Goal: Task Accomplishment & Management: Manage account settings

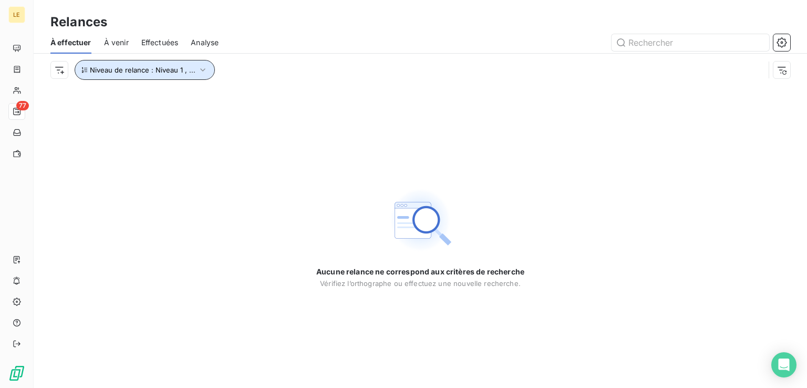
click at [187, 72] on span "Niveau de relance : Niveau 1 , ..." at bounding box center [143, 70] width 106 height 8
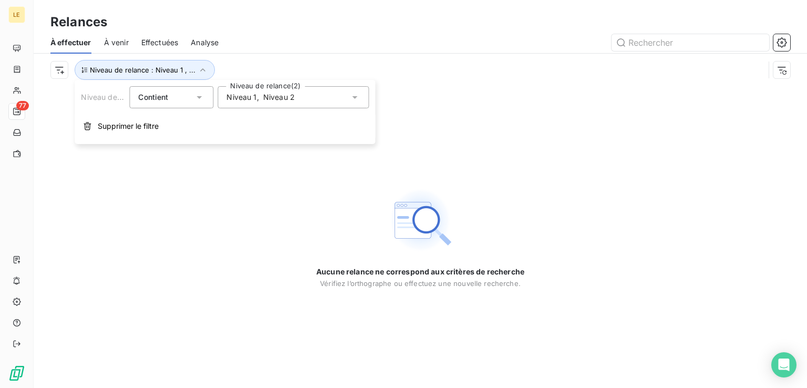
click at [302, 95] on div "Niveau 1 , Niveau 2" at bounding box center [293, 97] width 151 height 22
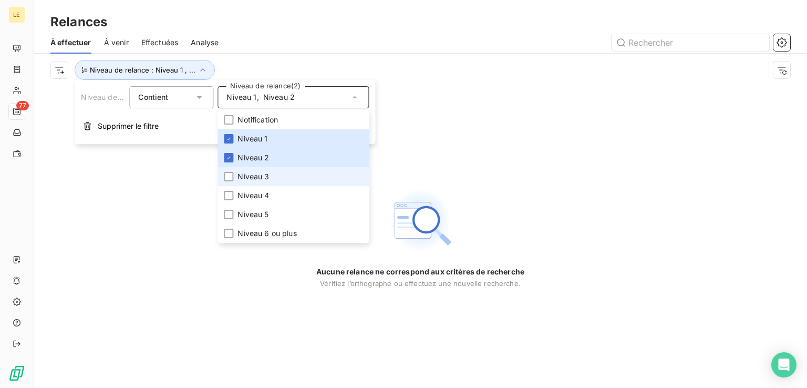
click at [274, 182] on li "Niveau 3" at bounding box center [293, 176] width 151 height 19
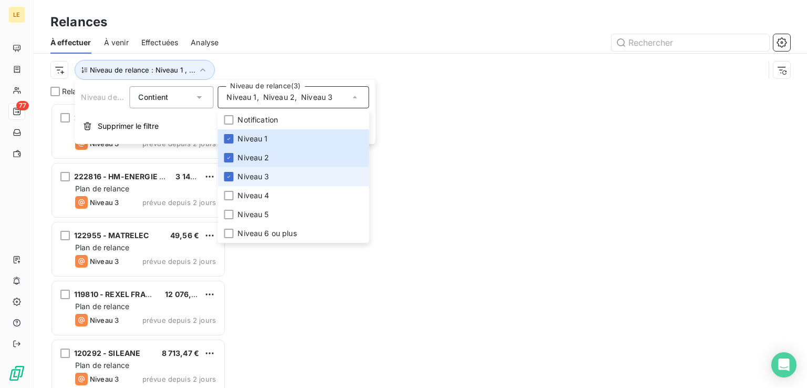
scroll to position [276, 167]
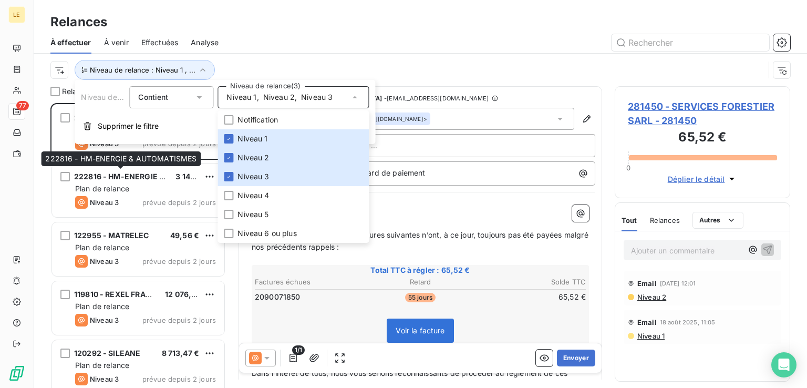
click at [147, 160] on span "222816 - HM-ENERGIE & AUTOMATISMES" at bounding box center [120, 158] width 151 height 9
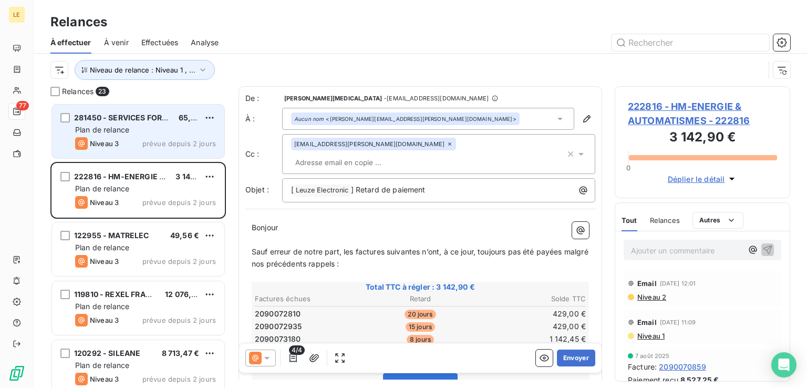
click at [156, 134] on div "Plan de relance" at bounding box center [145, 130] width 141 height 11
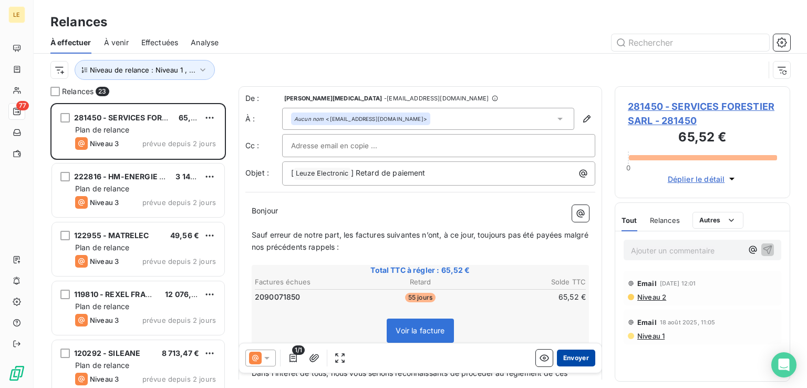
click at [569, 355] on button "Envoyer" at bounding box center [576, 358] width 38 height 17
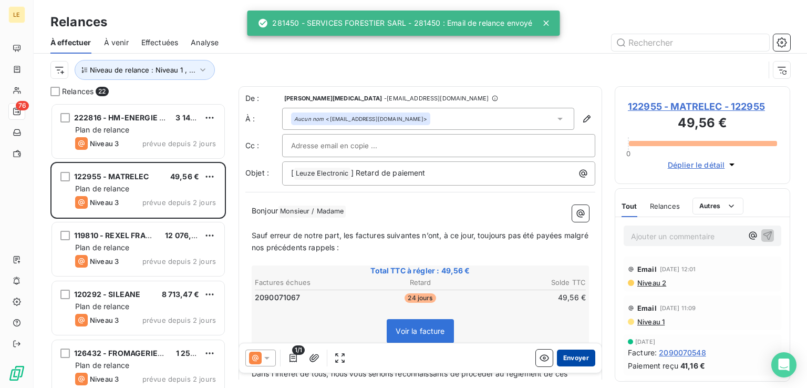
click at [561, 351] on button "Envoyer" at bounding box center [576, 358] width 38 height 17
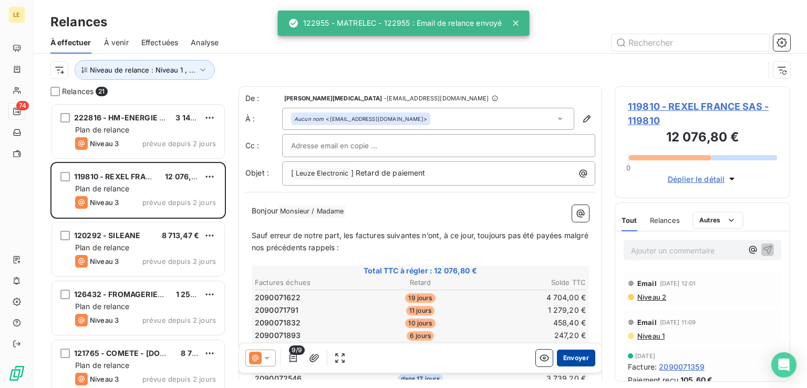
click at [563, 354] on button "Envoyer" at bounding box center [576, 358] width 38 height 17
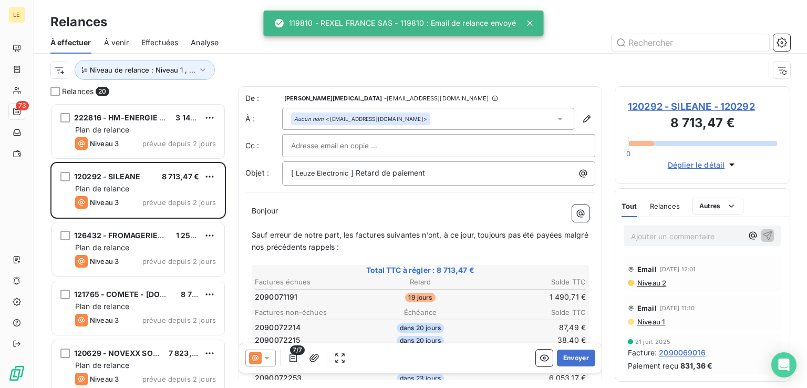
click at [563, 354] on button "Envoyer" at bounding box center [576, 358] width 38 height 17
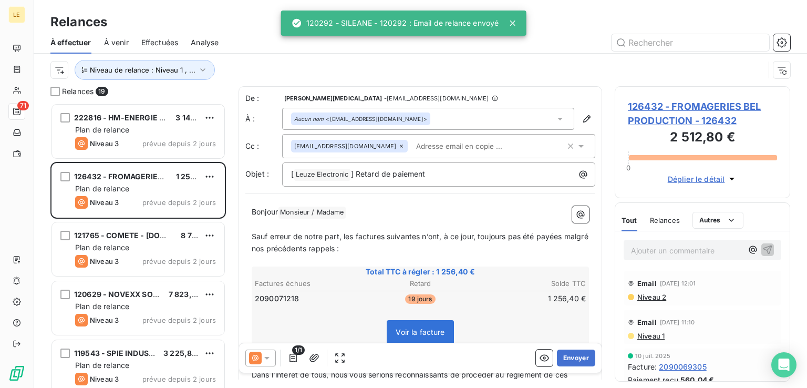
click at [563, 354] on button "Envoyer" at bounding box center [576, 358] width 38 height 17
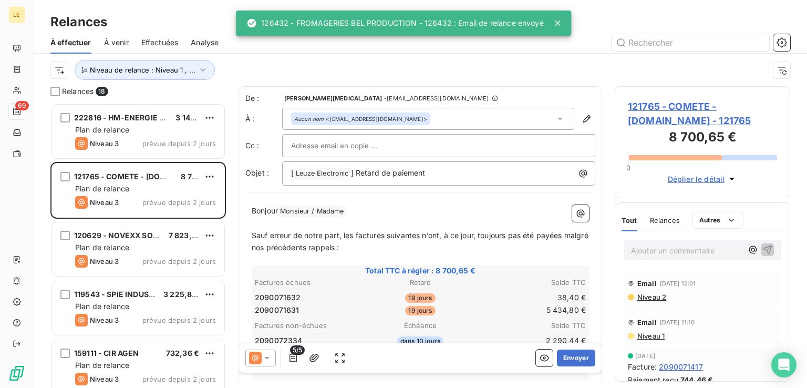
click at [563, 354] on button "Envoyer" at bounding box center [576, 358] width 38 height 17
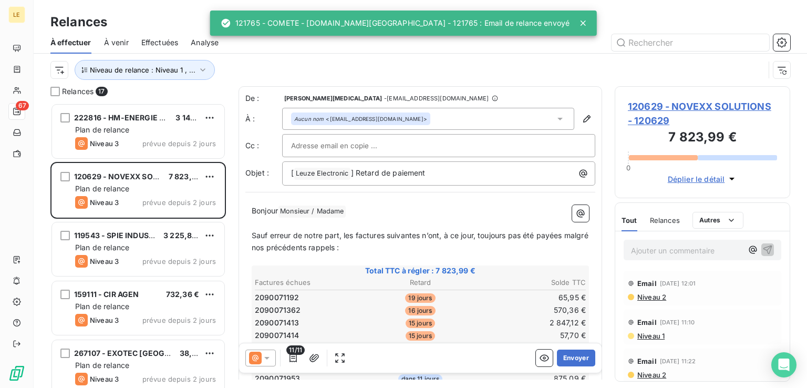
click at [571, 354] on button "Envoyer" at bounding box center [576, 358] width 38 height 17
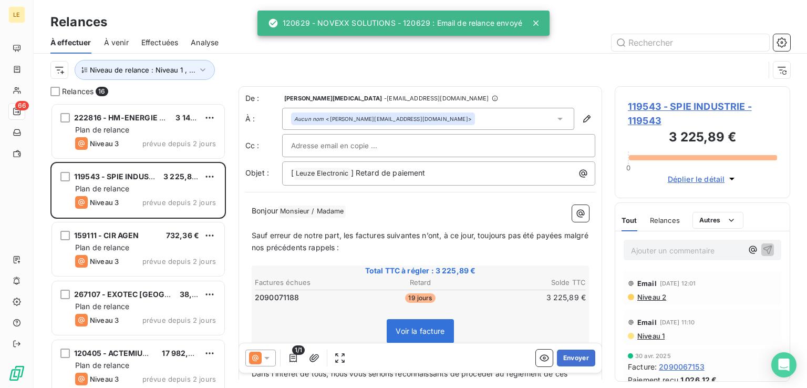
click at [571, 354] on button "Envoyer" at bounding box center [576, 358] width 38 height 17
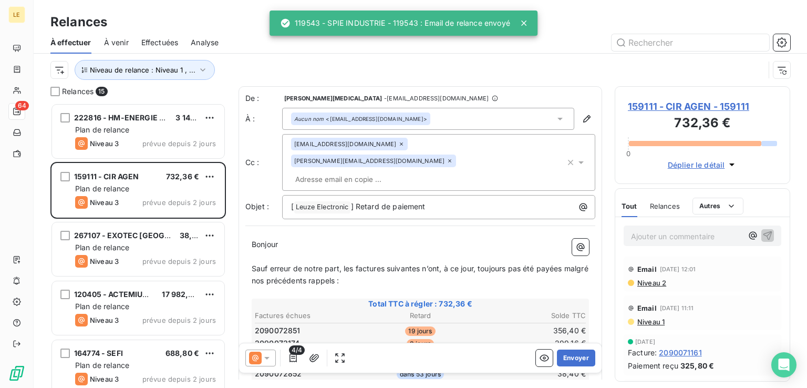
click at [571, 354] on button "Envoyer" at bounding box center [576, 358] width 38 height 17
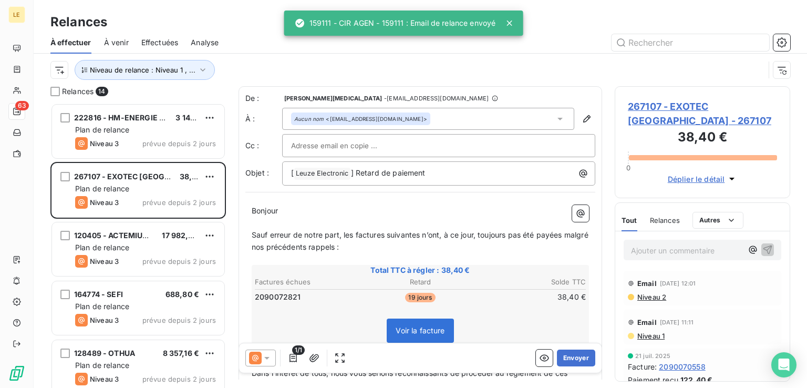
click at [571, 354] on button "Envoyer" at bounding box center [576, 358] width 38 height 17
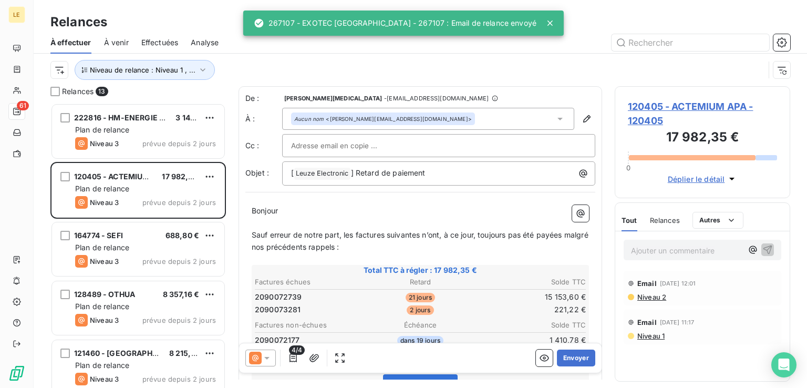
click at [571, 354] on button "Envoyer" at bounding box center [576, 358] width 38 height 17
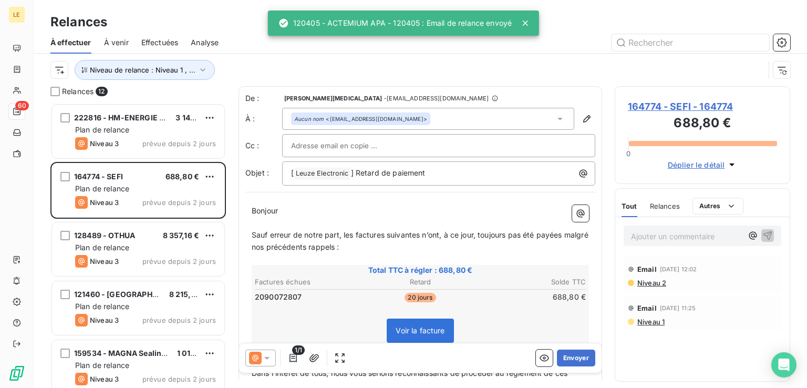
click at [571, 354] on button "Envoyer" at bounding box center [576, 358] width 38 height 17
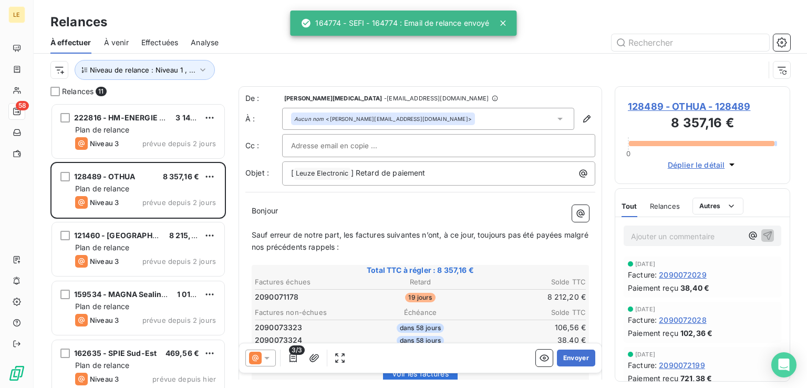
click at [571, 354] on button "Envoyer" at bounding box center [576, 358] width 38 height 17
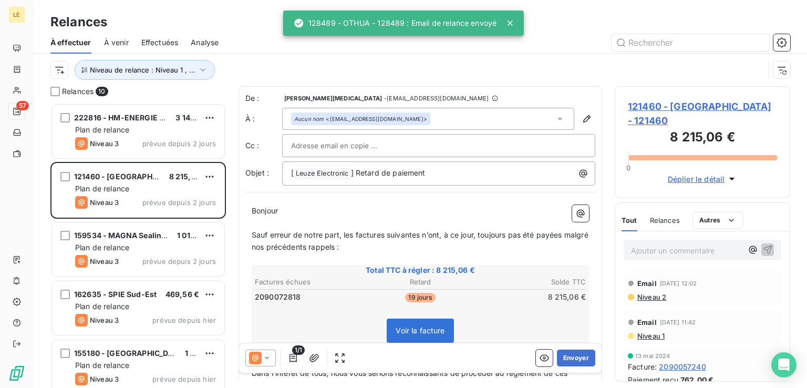
click at [571, 354] on button "Envoyer" at bounding box center [576, 358] width 38 height 17
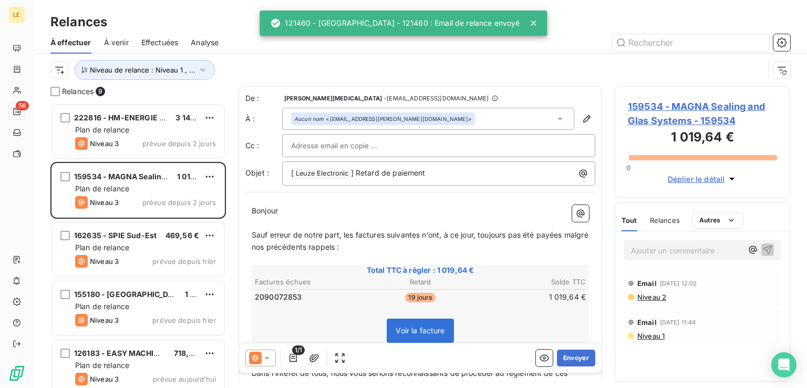
click at [571, 354] on button "Envoyer" at bounding box center [576, 358] width 38 height 17
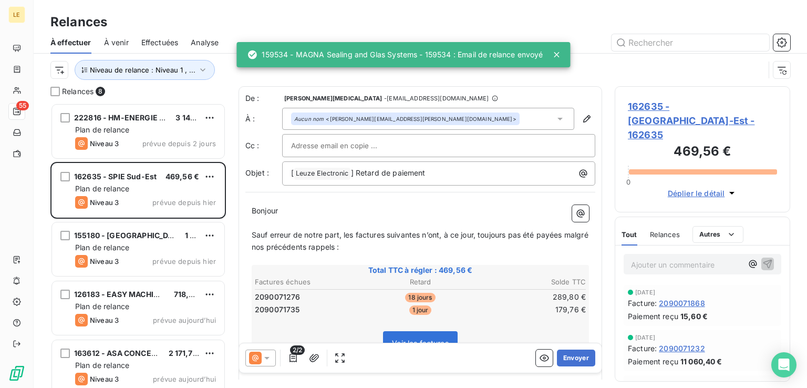
click at [571, 354] on button "Envoyer" at bounding box center [576, 358] width 38 height 17
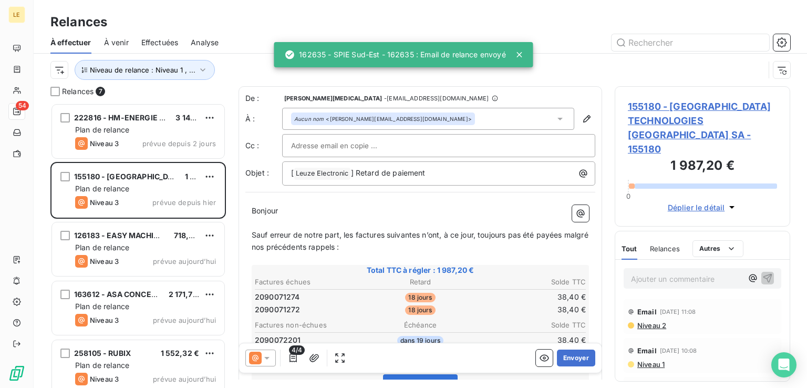
click at [571, 354] on button "Envoyer" at bounding box center [576, 358] width 38 height 17
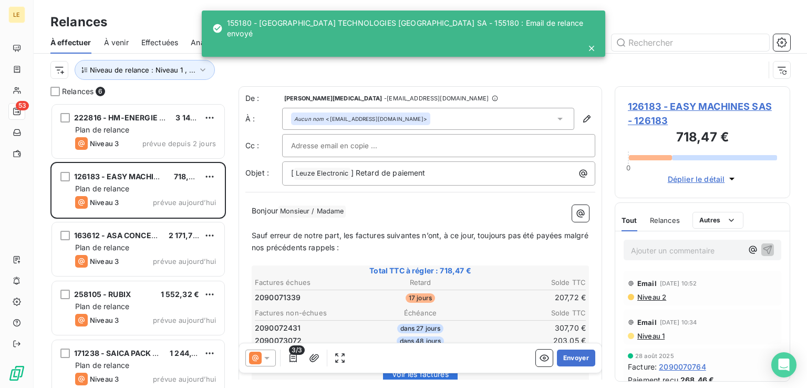
click at [571, 354] on button "Envoyer" at bounding box center [576, 358] width 38 height 17
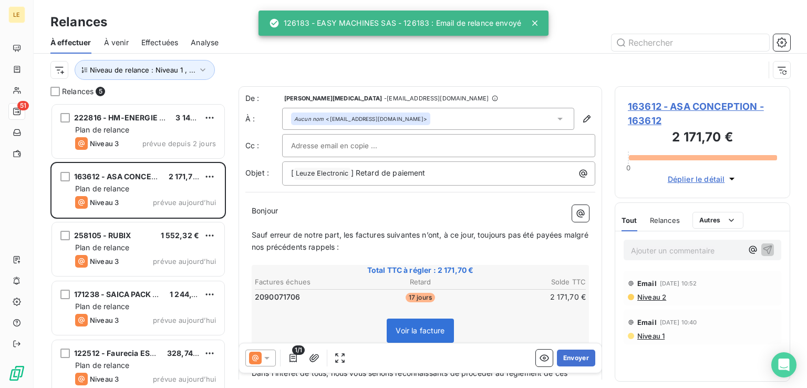
click at [571, 354] on button "Envoyer" at bounding box center [576, 358] width 38 height 17
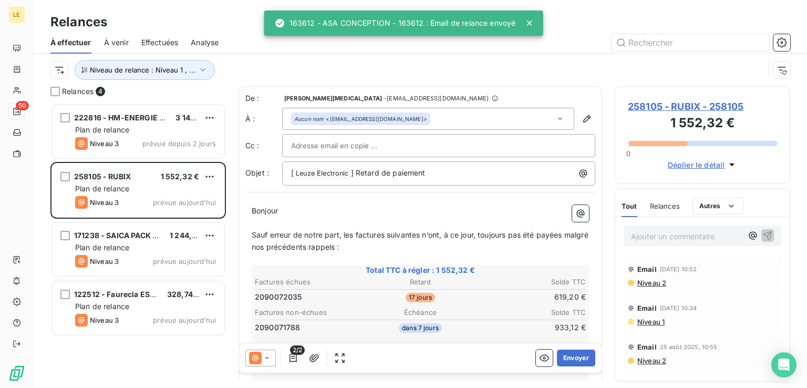
click at [571, 354] on button "Envoyer" at bounding box center [576, 358] width 38 height 17
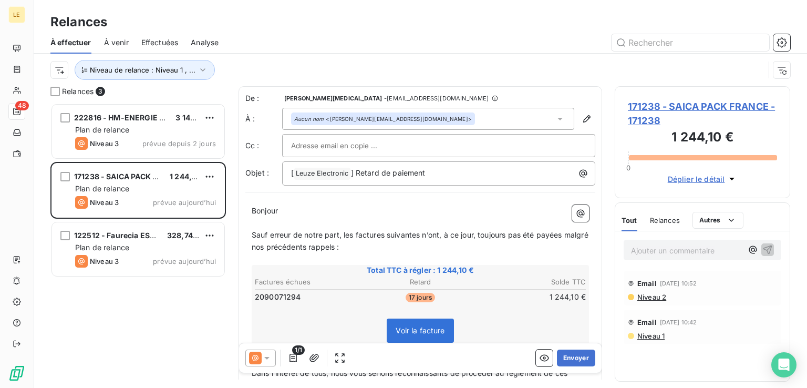
click at [571, 354] on button "Envoyer" at bounding box center [576, 358] width 38 height 17
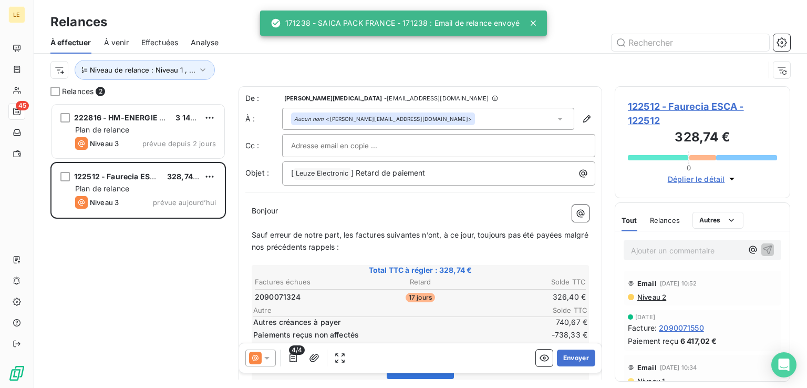
click at [571, 354] on button "Envoyer" at bounding box center [576, 358] width 38 height 17
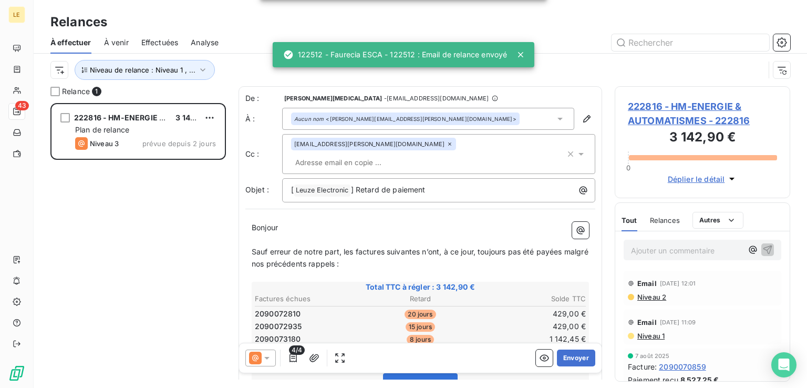
click at [571, 354] on button "Envoyer" at bounding box center [576, 358] width 38 height 17
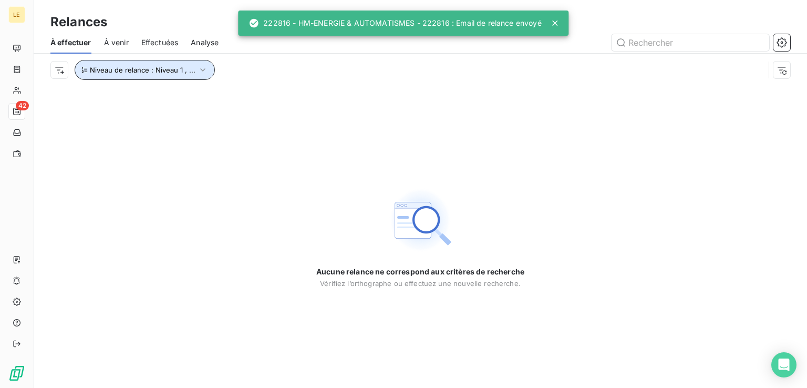
click at [155, 69] on span "Niveau de relance : Niveau 1 , ..." at bounding box center [143, 70] width 106 height 8
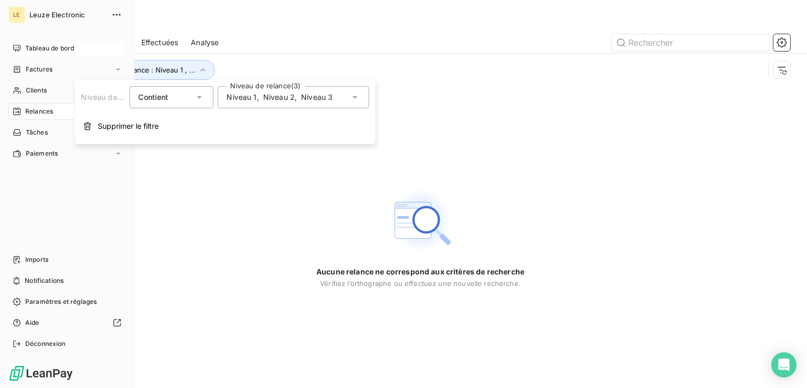
click at [48, 53] on span "Tableau de bord" at bounding box center [49, 48] width 49 height 9
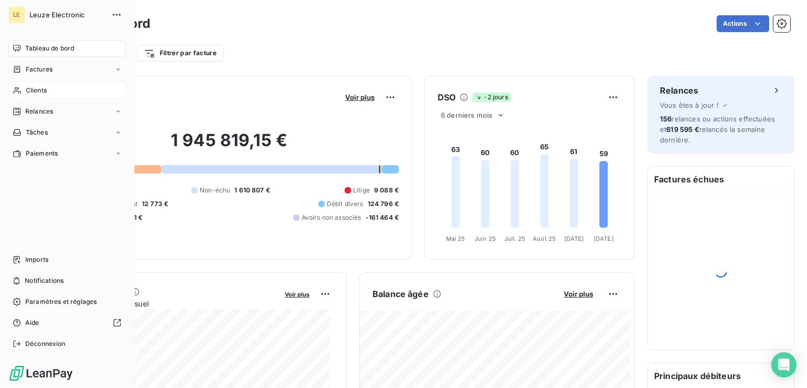
click at [27, 90] on span "Clients" at bounding box center [36, 90] width 21 height 9
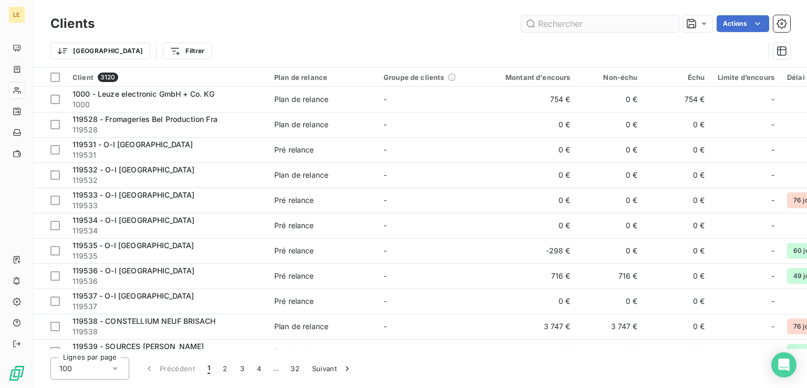
click at [609, 20] on input "text" at bounding box center [600, 23] width 158 height 17
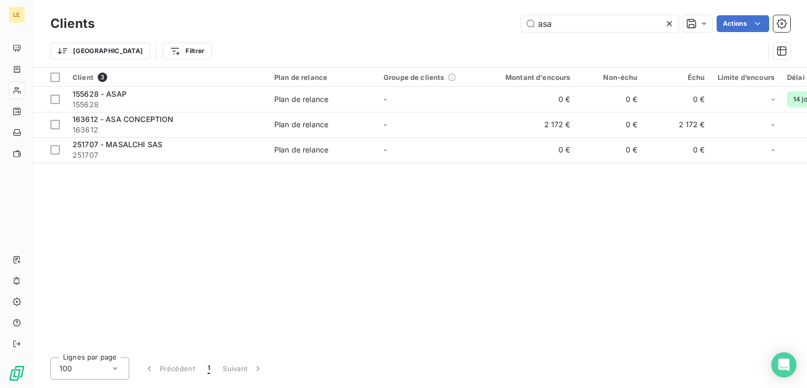
type input "asa"
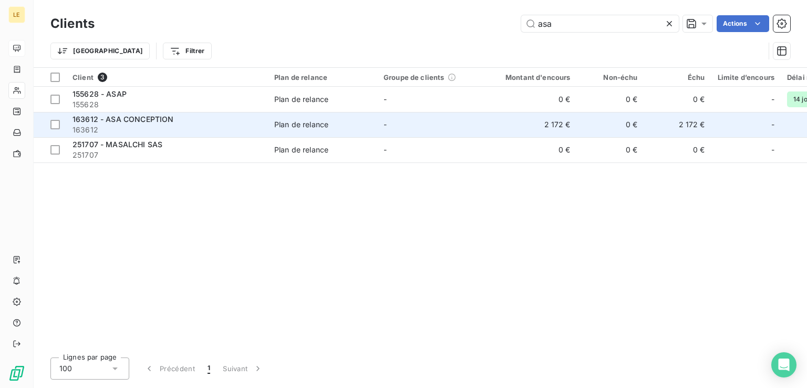
click at [221, 123] on div "163612 - ASA CONCEPTION" at bounding box center [167, 119] width 189 height 11
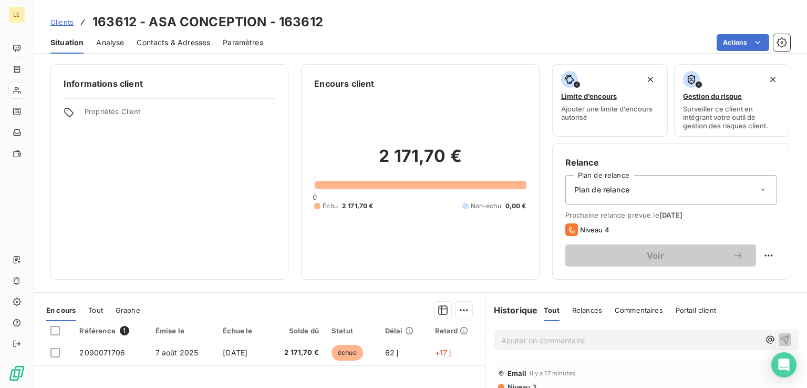
click at [162, 40] on span "Contacts & Adresses" at bounding box center [174, 42] width 74 height 11
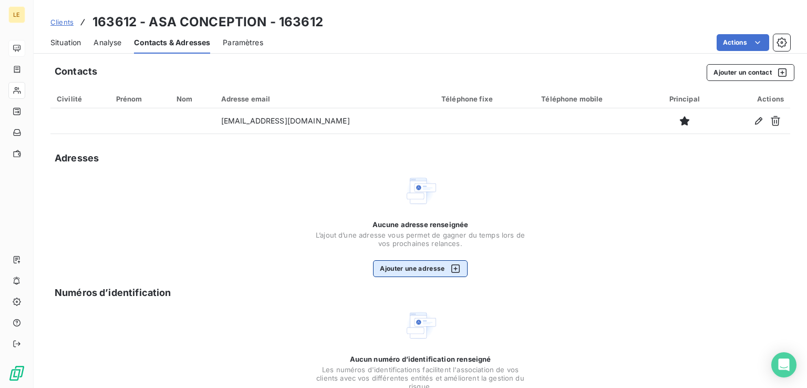
click at [423, 261] on button "Ajouter une adresse" at bounding box center [420, 268] width 94 height 17
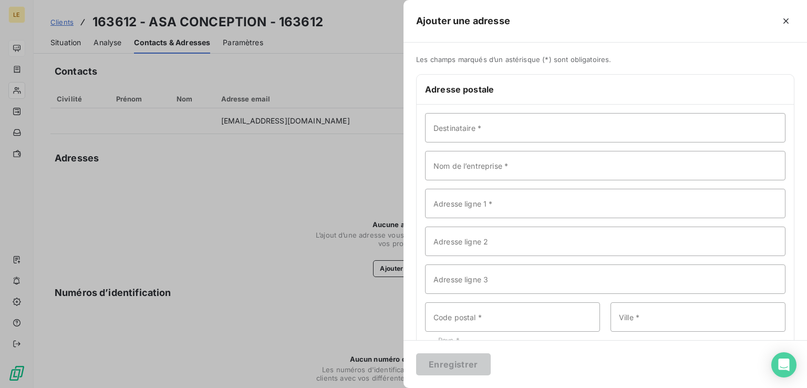
click at [286, 149] on div at bounding box center [403, 194] width 807 height 388
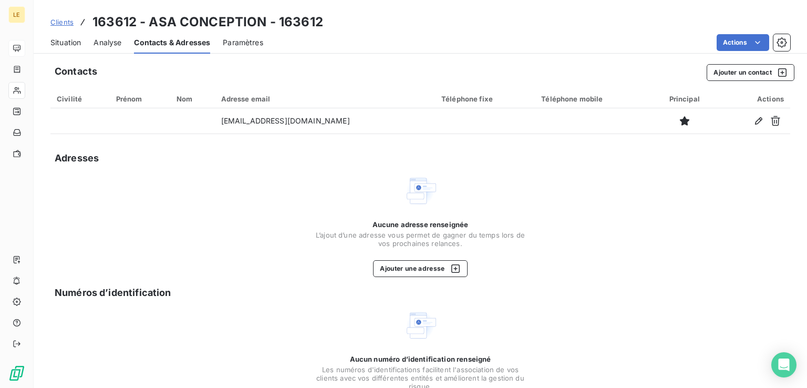
drag, startPoint x: 289, startPoint y: 123, endPoint x: 713, endPoint y: 149, distance: 425.0
click at [706, 150] on div "Contacts Ajouter un contact Civilité Prénom Nom Adresse email Téléphone fixe Té…" at bounding box center [421, 247] width 774 height 379
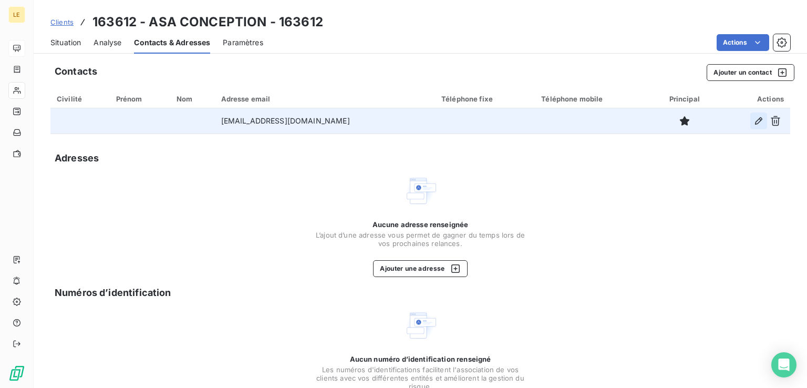
click at [754, 120] on icon "button" at bounding box center [759, 121] width 11 height 11
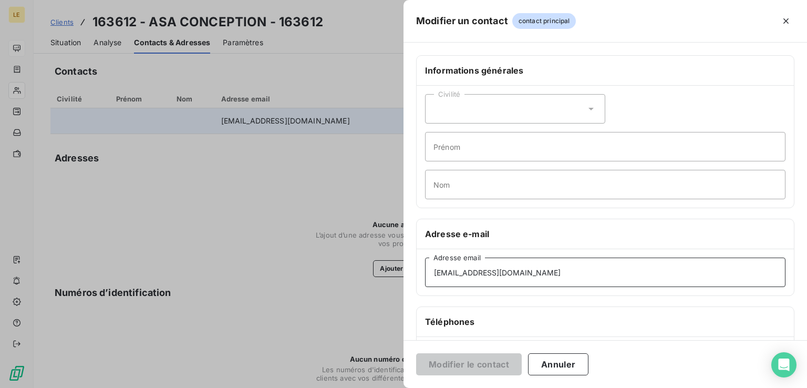
drag, startPoint x: 560, startPoint y: 274, endPoint x: 376, endPoint y: 259, distance: 184.1
click at [379, 387] on div "Modifier un contact contact principal Informations générales Civilité Prénom No…" at bounding box center [403, 388] width 807 height 0
paste input "[EMAIL_ADDRESS][DOMAIN_NAME]."
type input "[EMAIL_ADDRESS][DOMAIN_NAME]"
click at [479, 355] on button "Modifier le contact" at bounding box center [469, 364] width 106 height 22
